Goal: Navigation & Orientation: Go to known website

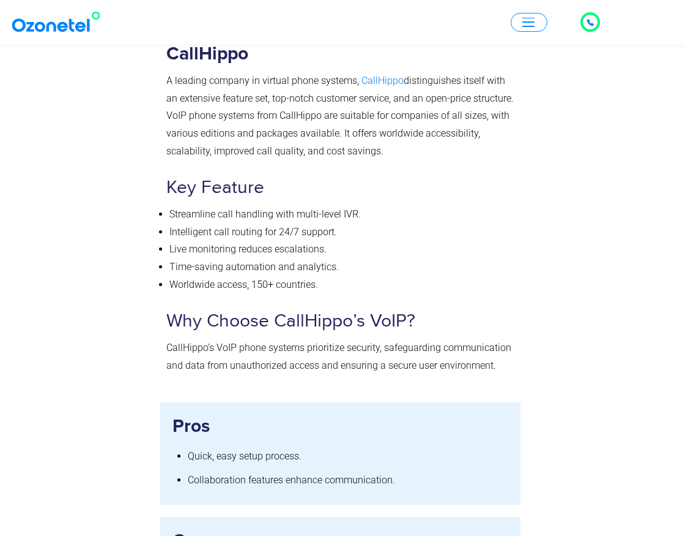
scroll to position [8502, 0]
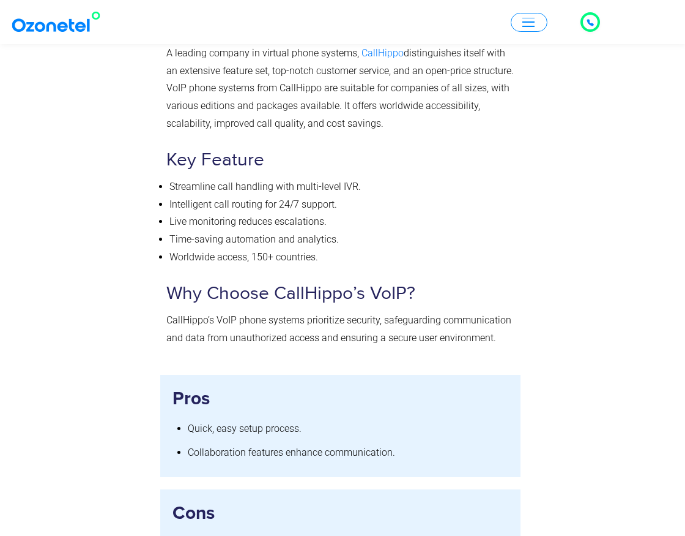
click at [37, 26] on img at bounding box center [58, 22] width 99 height 22
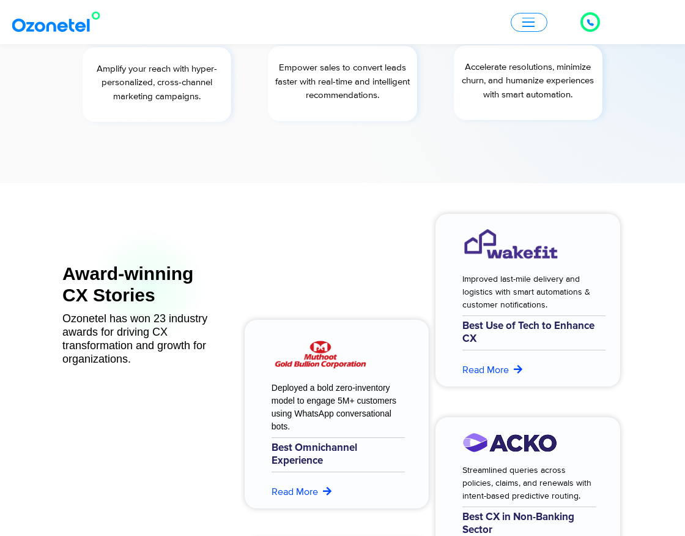
scroll to position [4774, 0]
